Goal: Task Accomplishment & Management: Manage account settings

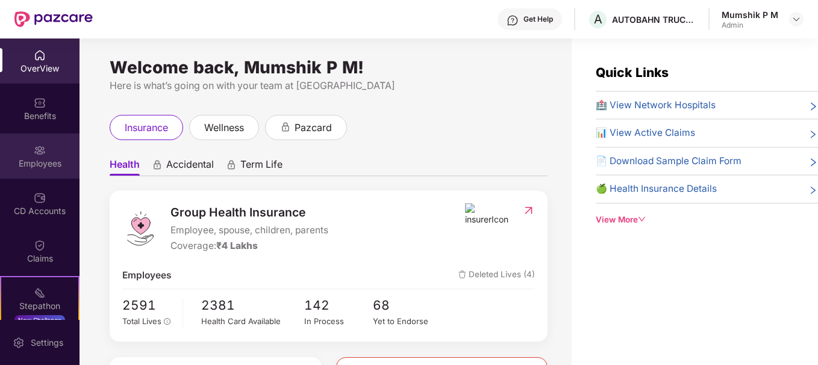
click at [37, 154] on img at bounding box center [40, 150] width 12 height 12
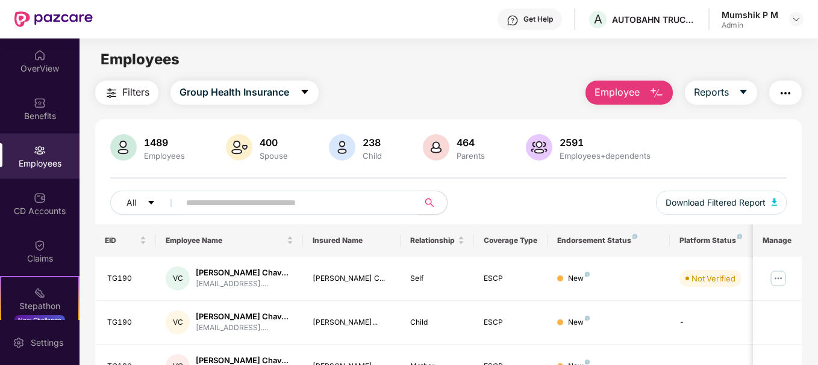
click at [645, 88] on button "Employee" at bounding box center [628, 93] width 87 height 24
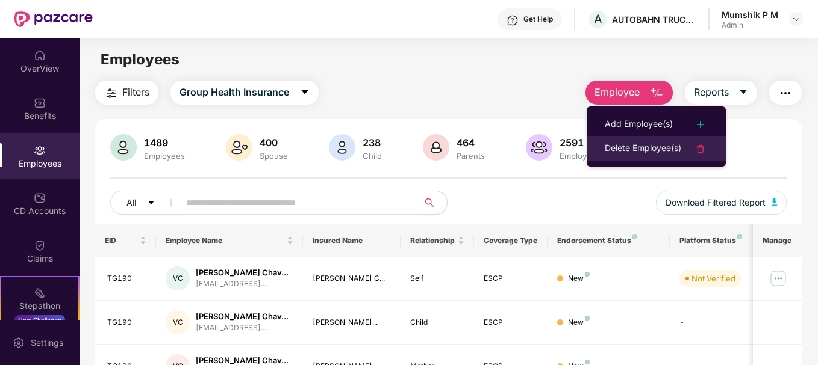
click at [642, 146] on div "Delete Employee(s)" at bounding box center [642, 148] width 76 height 14
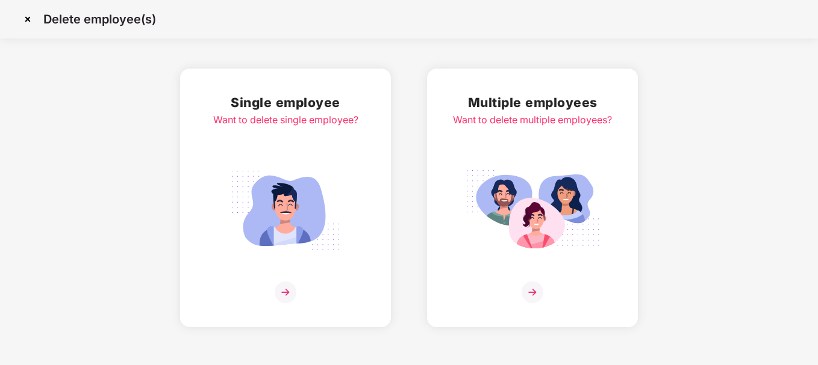
click at [520, 286] on div at bounding box center [532, 293] width 159 height 22
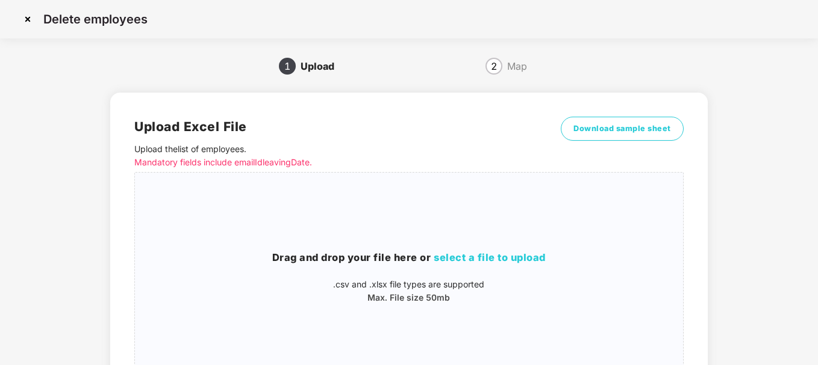
click at [504, 70] on div "2 Map" at bounding box center [506, 66] width 185 height 19
click at [514, 64] on div "Map" at bounding box center [517, 66] width 20 height 19
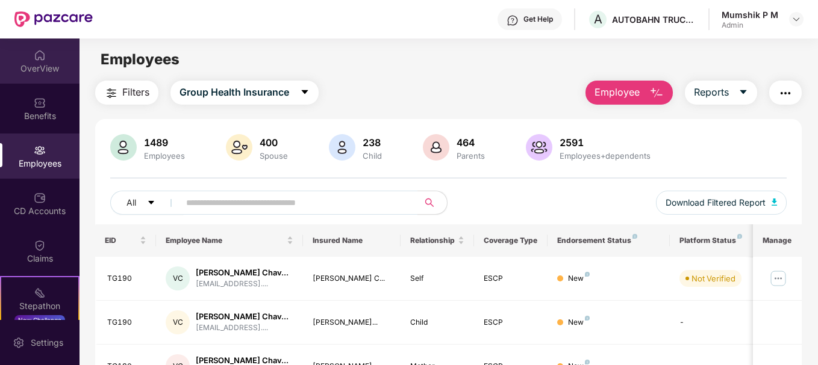
click at [49, 59] on div "OverView" at bounding box center [39, 61] width 79 height 45
